Goal: Check status: Check status

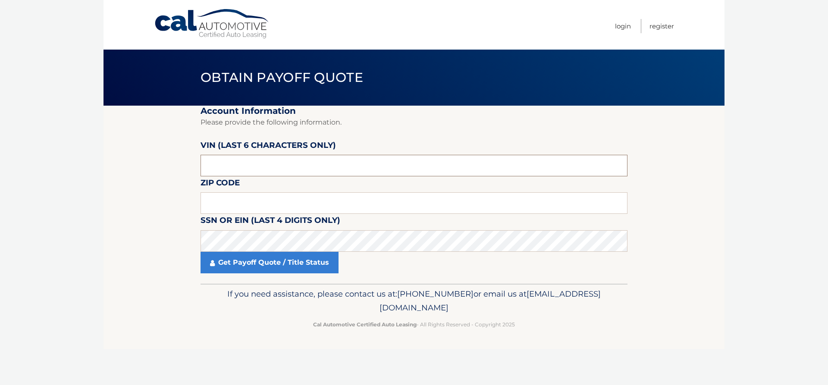
click at [268, 158] on input "text" at bounding box center [414, 166] width 427 height 22
drag, startPoint x: 268, startPoint y: 158, endPoint x: 183, endPoint y: 162, distance: 85.5
click at [183, 162] on section "Account Information Please provide the following information. [PERSON_NAME] (la…" at bounding box center [414, 195] width 621 height 178
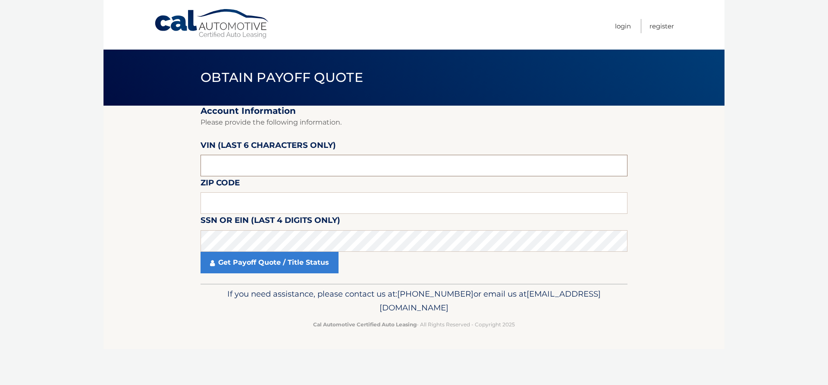
paste input "494417"
type input "494417"
click at [243, 203] on input "text" at bounding box center [414, 203] width 427 height 22
type input "10309"
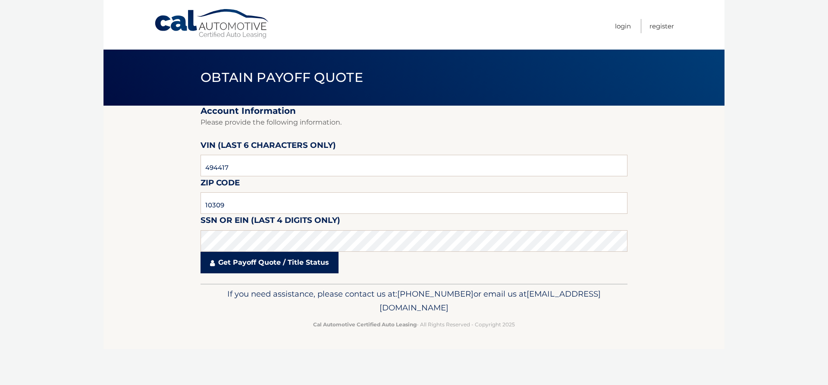
click at [279, 266] on link "Get Payoff Quote / Title Status" at bounding box center [270, 263] width 138 height 22
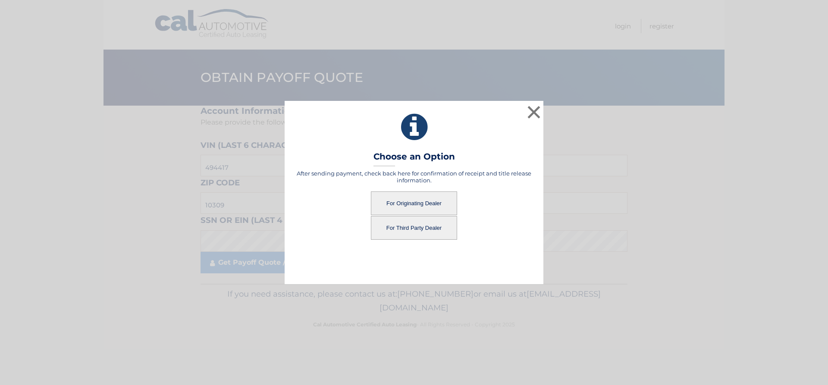
click at [415, 202] on button "For Originating Dealer" at bounding box center [414, 204] width 86 height 24
click at [416, 202] on button "For Originating Dealer" at bounding box center [414, 204] width 86 height 24
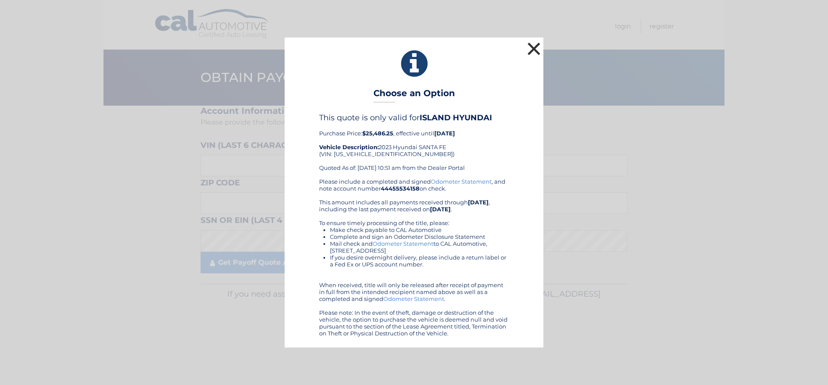
click at [534, 47] on button "×" at bounding box center [534, 48] width 17 height 17
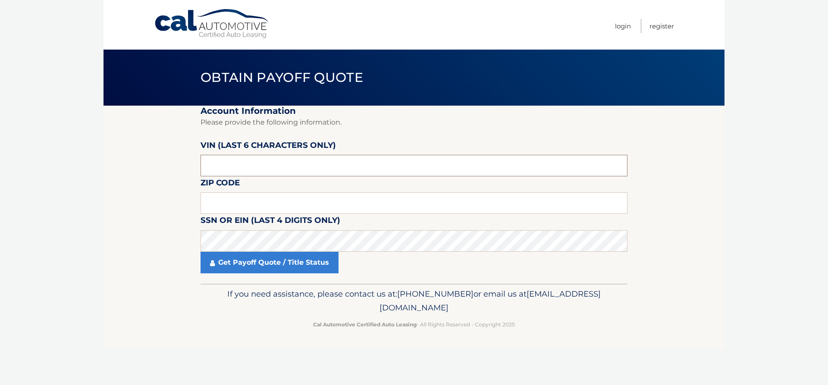
click at [296, 162] on input "text" at bounding box center [414, 166] width 427 height 22
paste input "494417"
type input "494417"
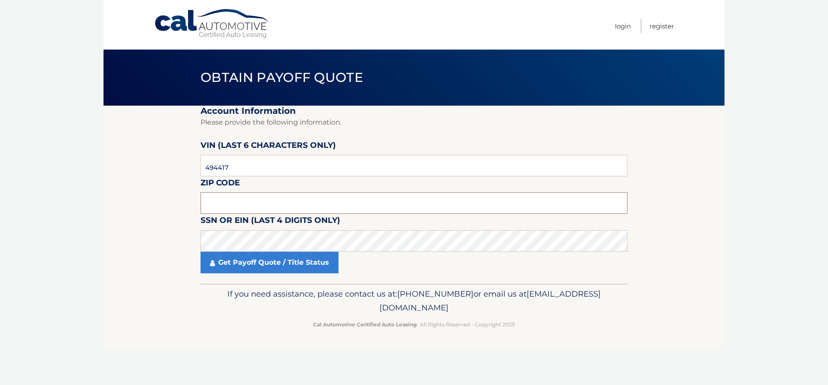
click at [283, 198] on input "text" at bounding box center [414, 203] width 427 height 22
type input "10309"
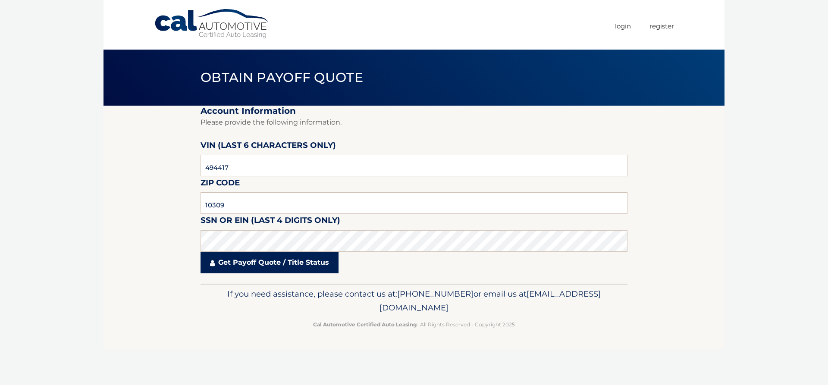
click at [268, 265] on link "Get Payoff Quote / Title Status" at bounding box center [270, 263] width 138 height 22
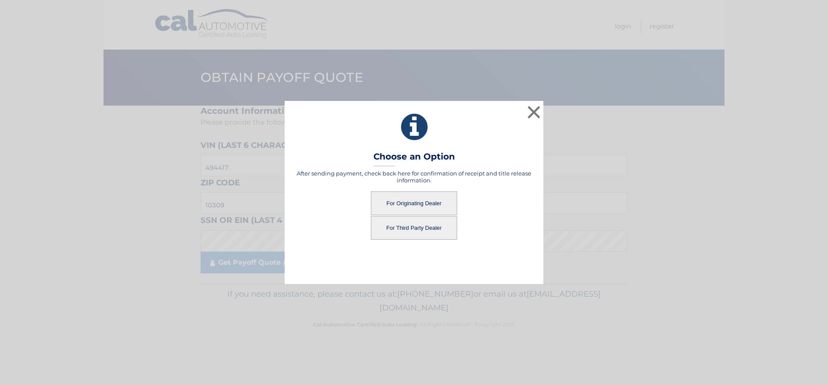
click at [415, 229] on button "For Third Party Dealer" at bounding box center [414, 228] width 86 height 24
click at [405, 225] on button "For Third Party Dealer" at bounding box center [414, 228] width 86 height 24
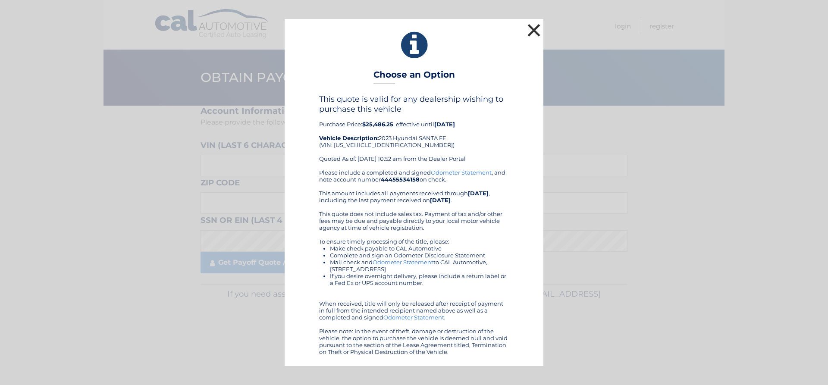
click at [532, 31] on button "×" at bounding box center [534, 30] width 17 height 17
